Goal: Information Seeking & Learning: Learn about a topic

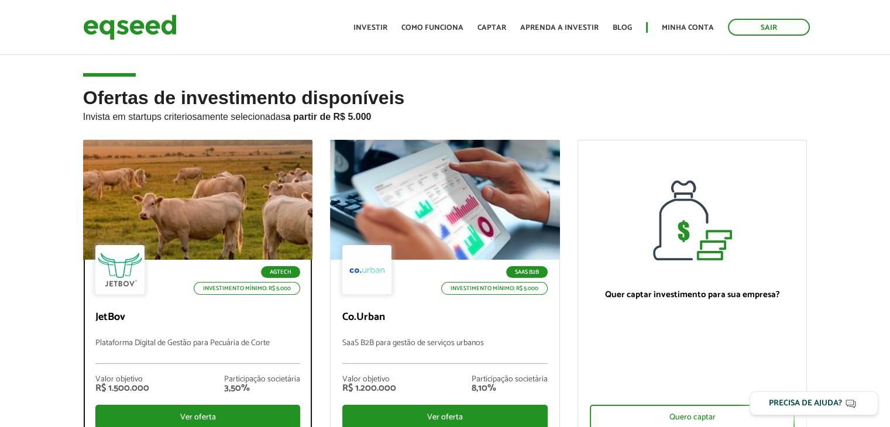
click at [215, 228] on div at bounding box center [198, 200] width 276 height 144
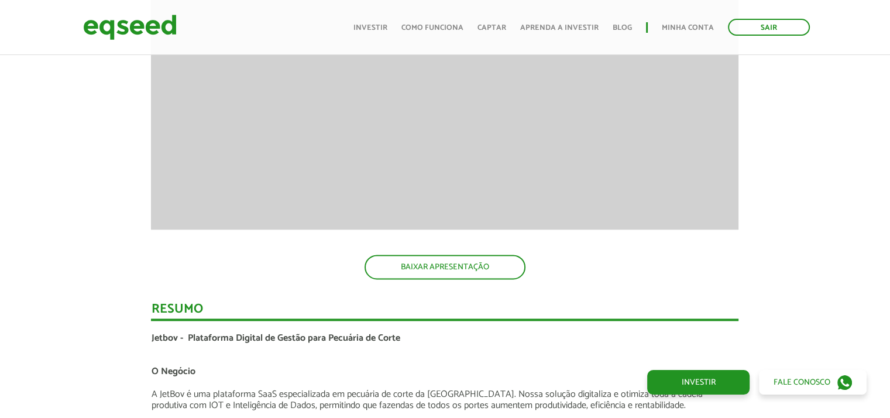
scroll to position [1570, 0]
